Goal: Task Accomplishment & Management: Manage account settings

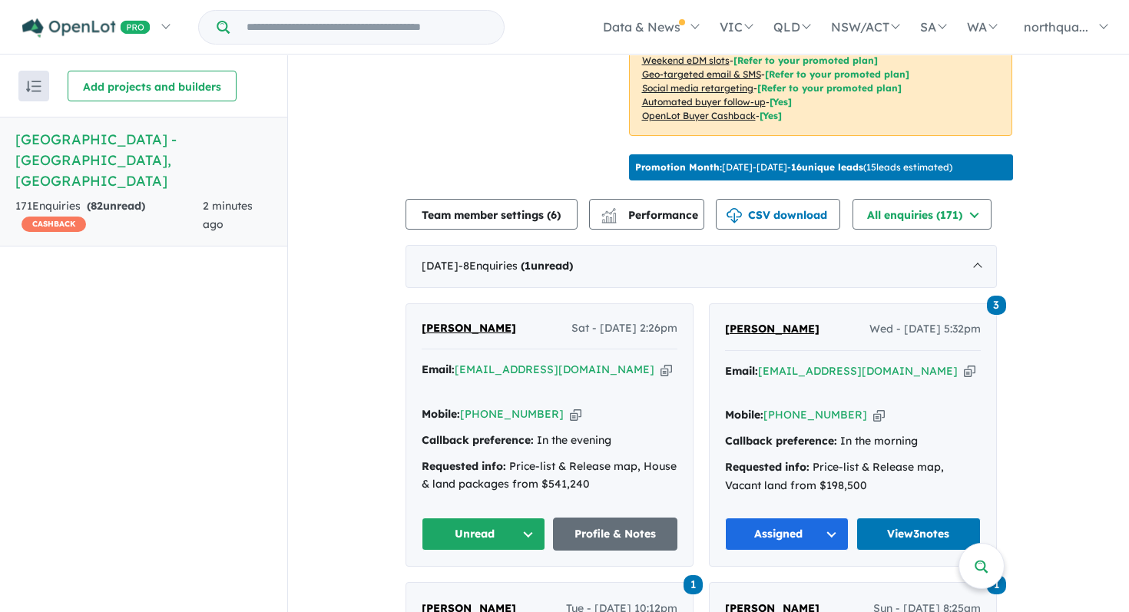
scroll to position [441, 0]
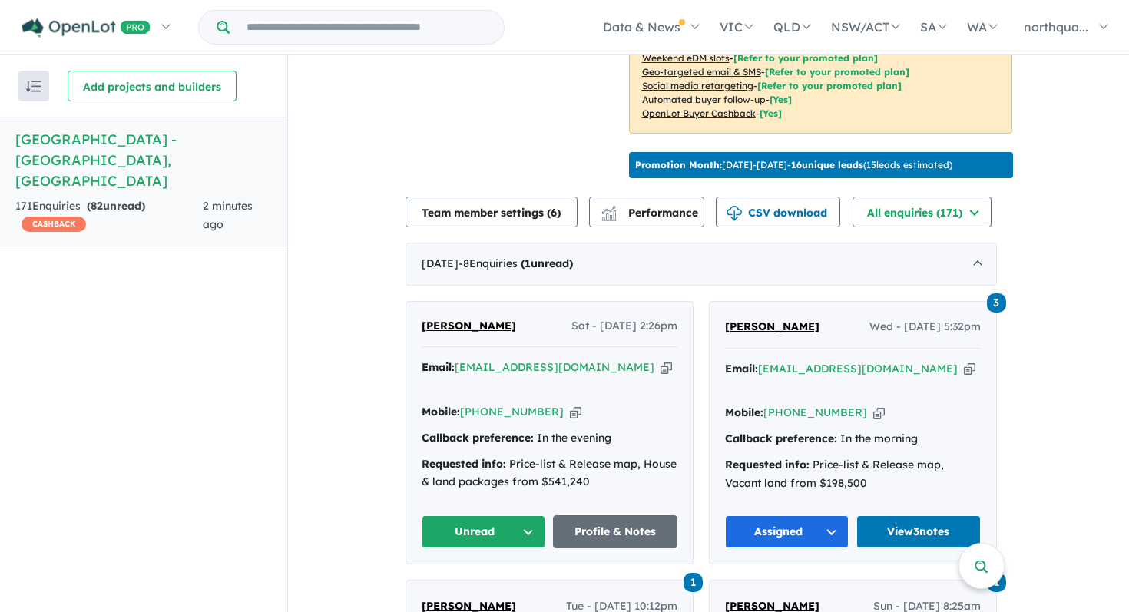
click at [478, 323] on span "[PERSON_NAME]" at bounding box center [469, 326] width 94 height 14
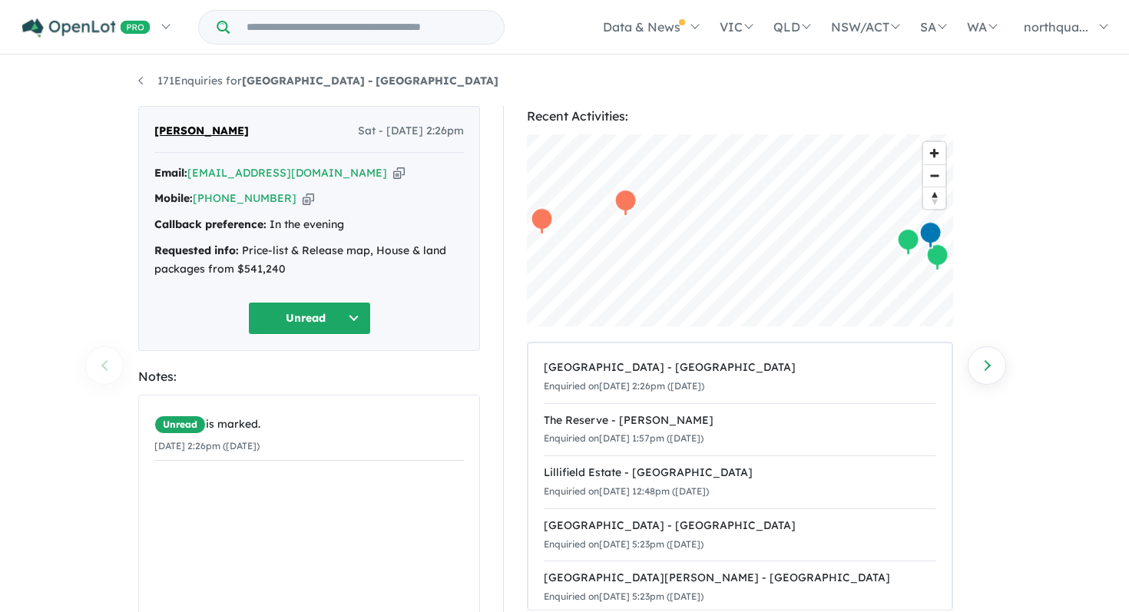
click at [393, 177] on icon "button" at bounding box center [399, 173] width 12 height 16
click at [351, 324] on button "Unread" at bounding box center [309, 318] width 123 height 33
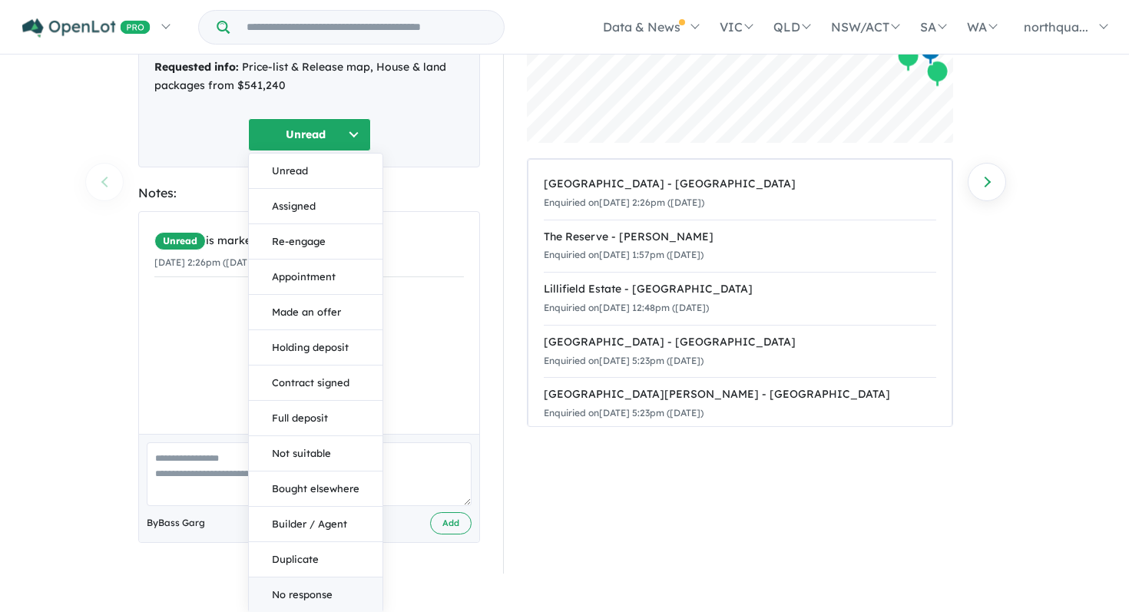
click at [308, 578] on button "No response" at bounding box center [316, 595] width 134 height 35
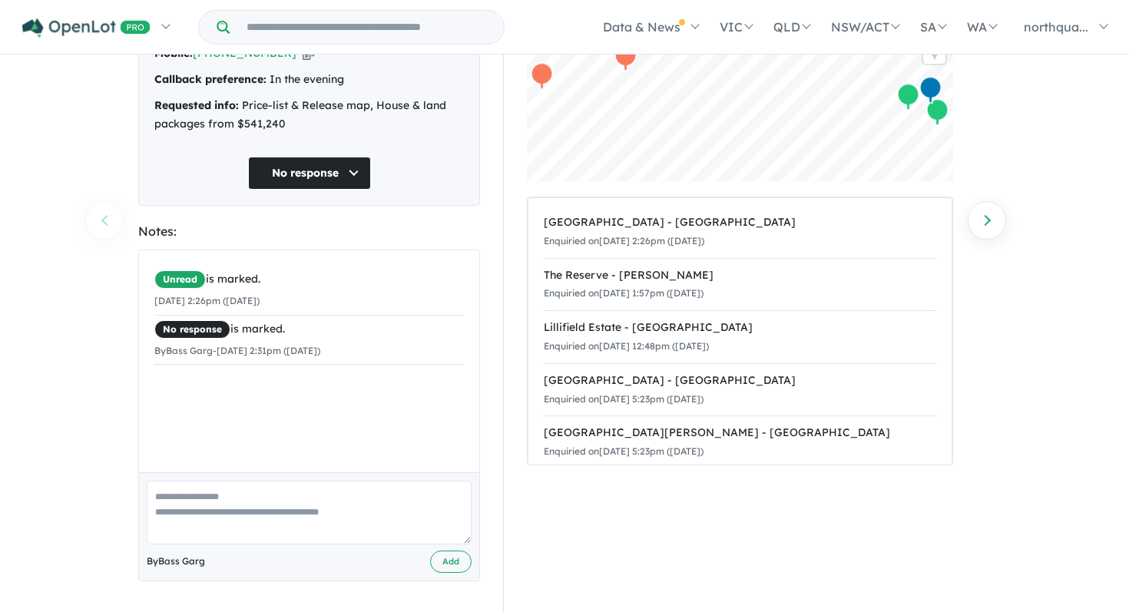
click at [303, 508] on textarea at bounding box center [309, 513] width 325 height 64
type textarea "**********"
click at [448, 559] on button "Add" at bounding box center [450, 562] width 41 height 22
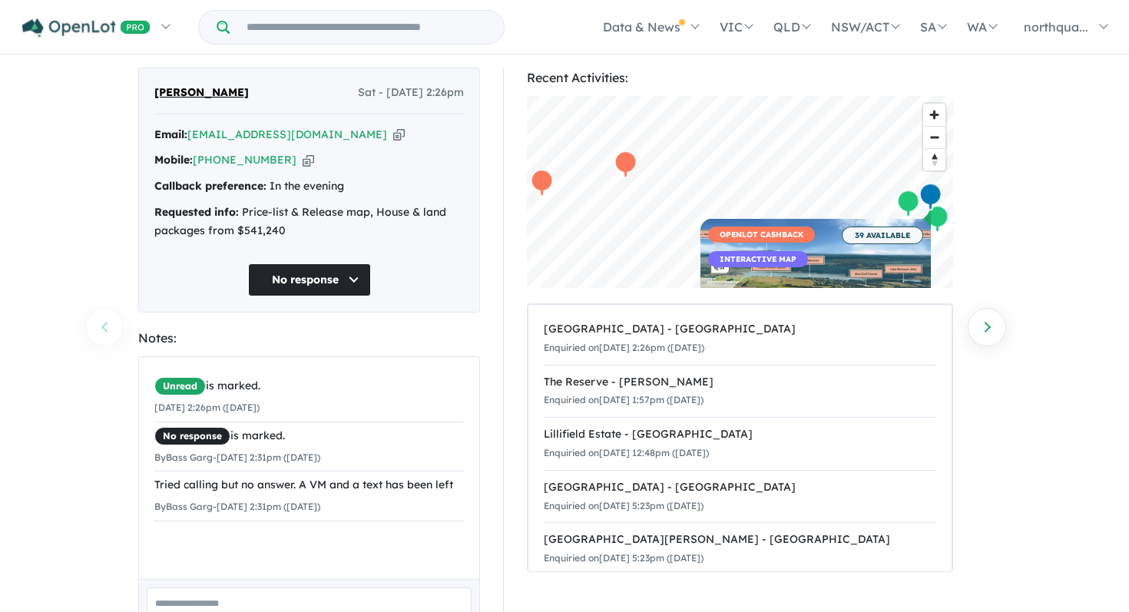
scroll to position [0, 0]
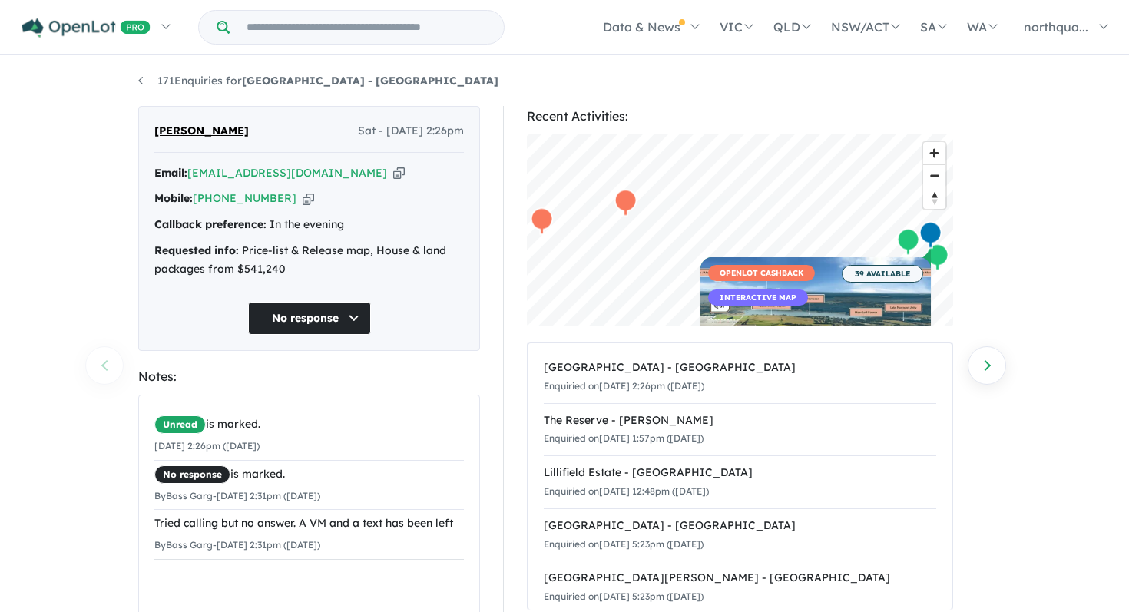
drag, startPoint x: 270, startPoint y: 134, endPoint x: 150, endPoint y: 134, distance: 120.6
click at [149, 134] on div "Hayley Woodward Sat - 16/08/2025, 2:26pm Email: woodward_218@hotmail.com Copied…" at bounding box center [309, 228] width 342 height 245
copy span "[PERSON_NAME]"
click at [393, 179] on icon "button" at bounding box center [399, 173] width 12 height 16
copy span "[PERSON_NAME]"
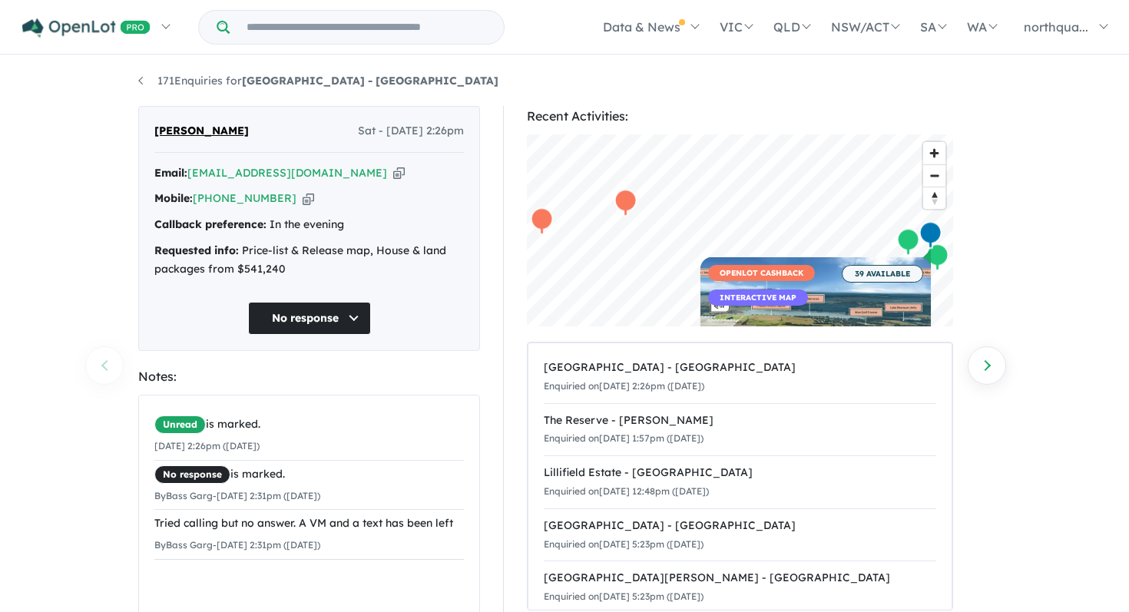
click at [303, 202] on icon "button" at bounding box center [309, 198] width 12 height 16
copy span "[PERSON_NAME]"
drag, startPoint x: 289, startPoint y: 274, endPoint x: 243, endPoint y: 249, distance: 52.6
click at [243, 249] on div "Requested info: Price-list & Release map, House & land packages from $541,240" at bounding box center [308, 260] width 309 height 37
copy div "Price-list & Release map, House & land packages from $541,240"
